Goal: Find specific page/section: Find specific page/section

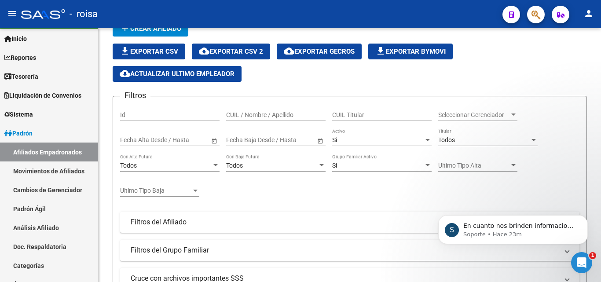
scroll to position [0, 541]
click at [515, 232] on p "Soporte • Hace 23m" at bounding box center [519, 234] width 113 height 8
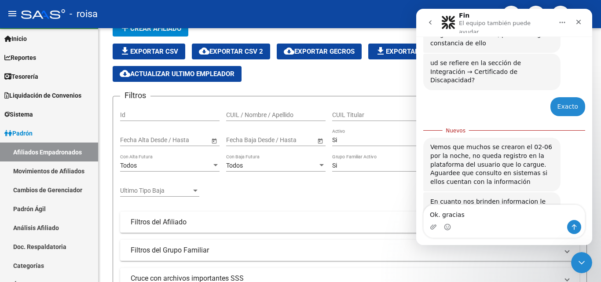
scroll to position [239, 0]
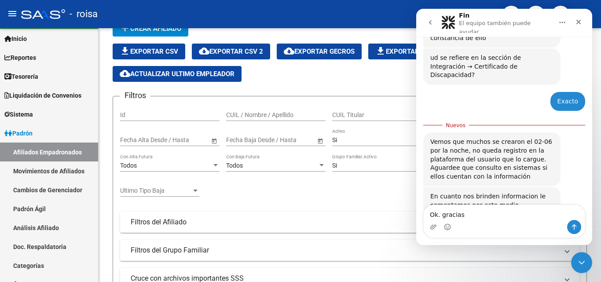
drag, startPoint x: 463, startPoint y: 216, endPoint x: 432, endPoint y: 197, distance: 36.4
click at [416, 214] on html "Fin El equipo también puede ayudar Somos el equipo de soporte del sistema. Si a…" at bounding box center [504, 127] width 176 height 236
type textarea "gracias"
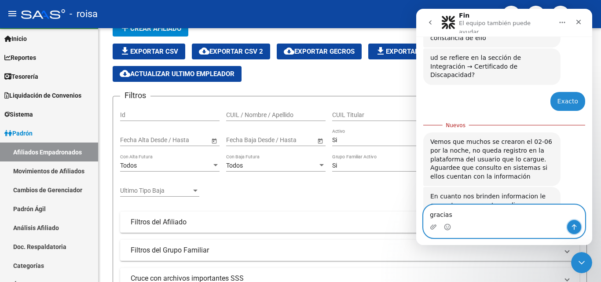
click at [573, 225] on icon "Enviar un mensaje…" at bounding box center [574, 227] width 5 height 6
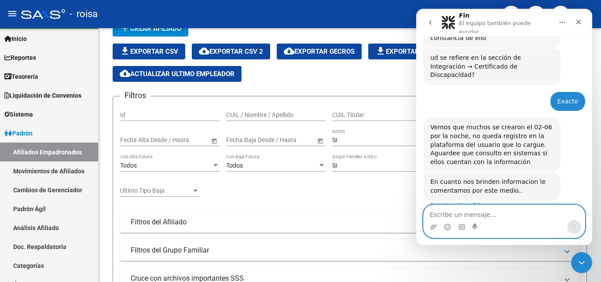
scroll to position [251, 0]
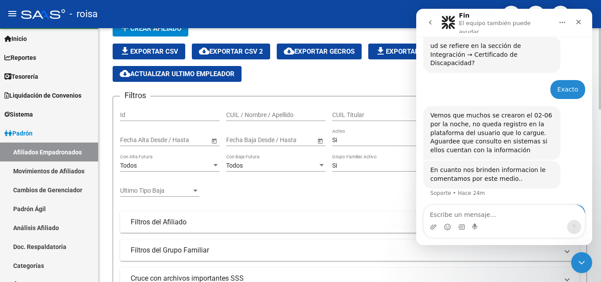
click at [350, 80] on div "file_download Exportar CSV cloud_download Exportar CSV 2 cloud_download Exporta…" at bounding box center [350, 63] width 474 height 38
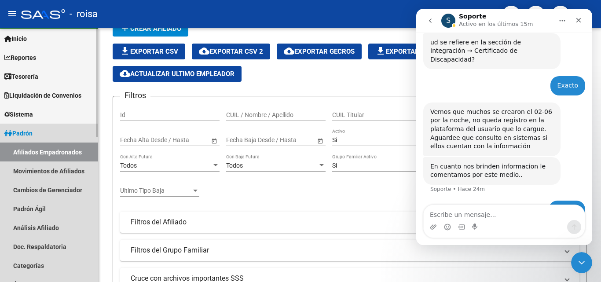
click at [42, 134] on link "Padrón" at bounding box center [49, 133] width 98 height 19
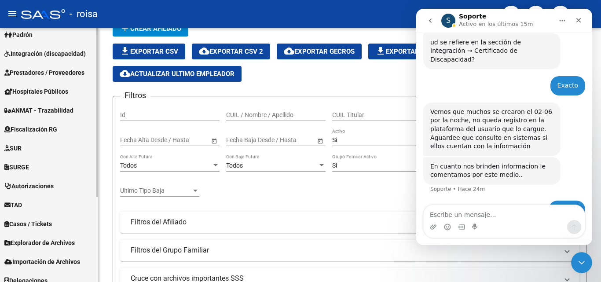
scroll to position [128, 0]
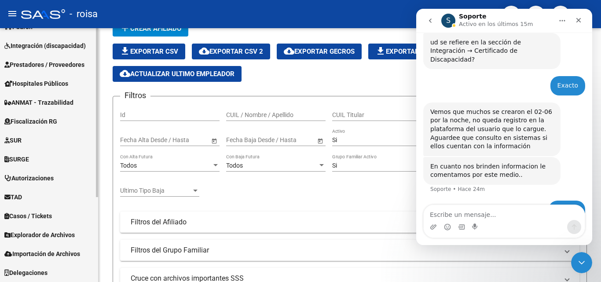
click at [66, 236] on span "Explorador de Archivos" at bounding box center [39, 235] width 70 height 10
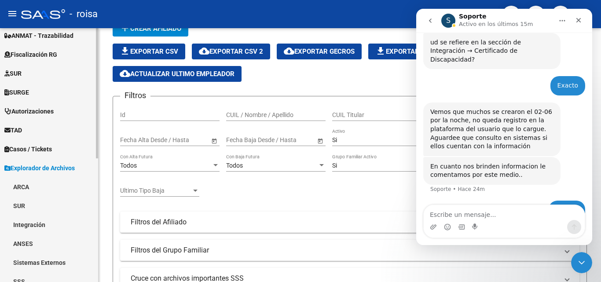
scroll to position [216, 0]
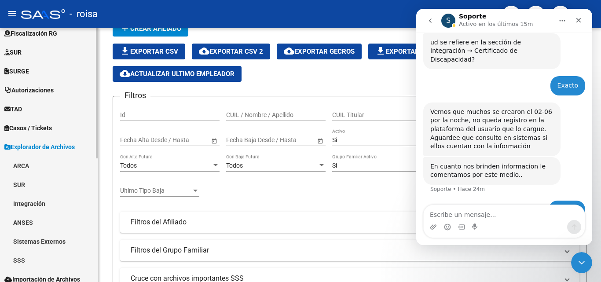
click at [58, 260] on link "SSS" at bounding box center [49, 260] width 98 height 19
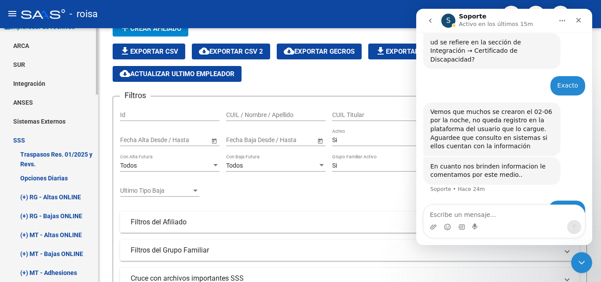
scroll to position [392, 0]
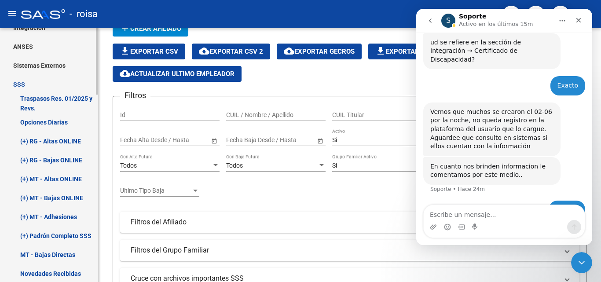
click at [65, 157] on link "(+) RG - Bajas ONLINE" at bounding box center [49, 159] width 98 height 19
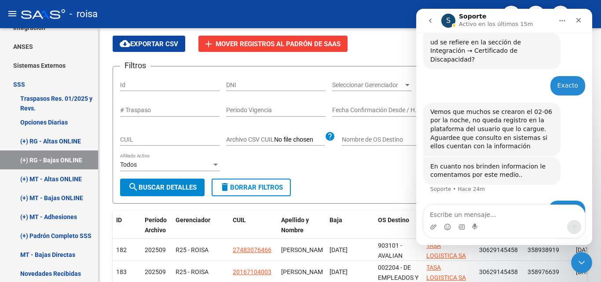
drag, startPoint x: 388, startPoint y: 15, endPoint x: 392, endPoint y: 18, distance: 5.4
click at [388, 16] on div "- roisa" at bounding box center [258, 13] width 474 height 19
click at [390, 55] on app-list-header "EXPLORADOR DE ARCHIVOS -> SSS -> Bajas Online RG por Opción (traspasos con clav…" at bounding box center [350, 108] width 474 height 190
click at [575, 19] on icon "Cerrar" at bounding box center [578, 20] width 7 height 7
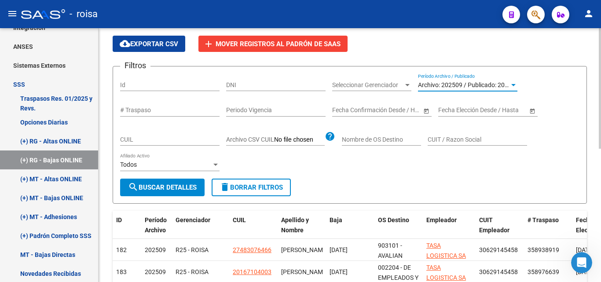
click at [447, 83] on span "Archivo: 202509 / Publicado: 202508" at bounding box center [468, 84] width 101 height 7
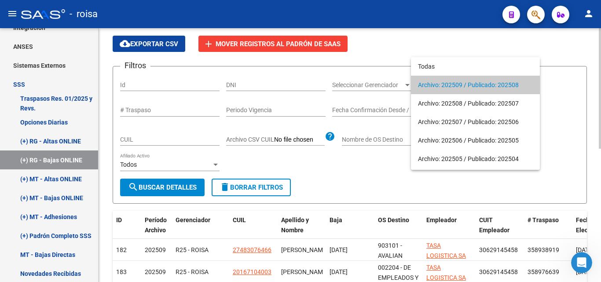
click at [447, 83] on span "Archivo: 202509 / Publicado: 202508" at bounding box center [475, 85] width 115 height 18
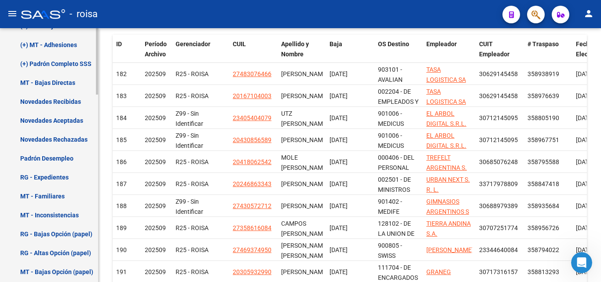
scroll to position [568, 0]
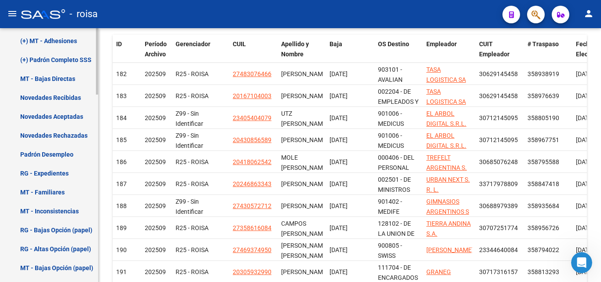
click at [75, 134] on link "Novedades Rechazadas" at bounding box center [49, 135] width 98 height 19
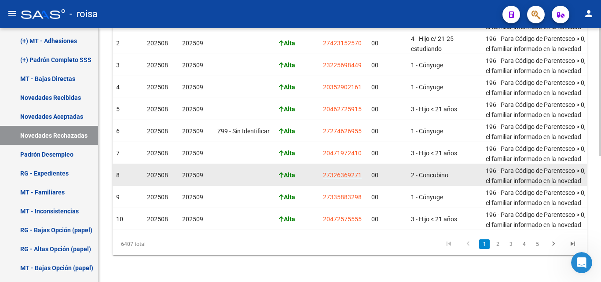
scroll to position [251, 0]
